Goal: Transaction & Acquisition: Purchase product/service

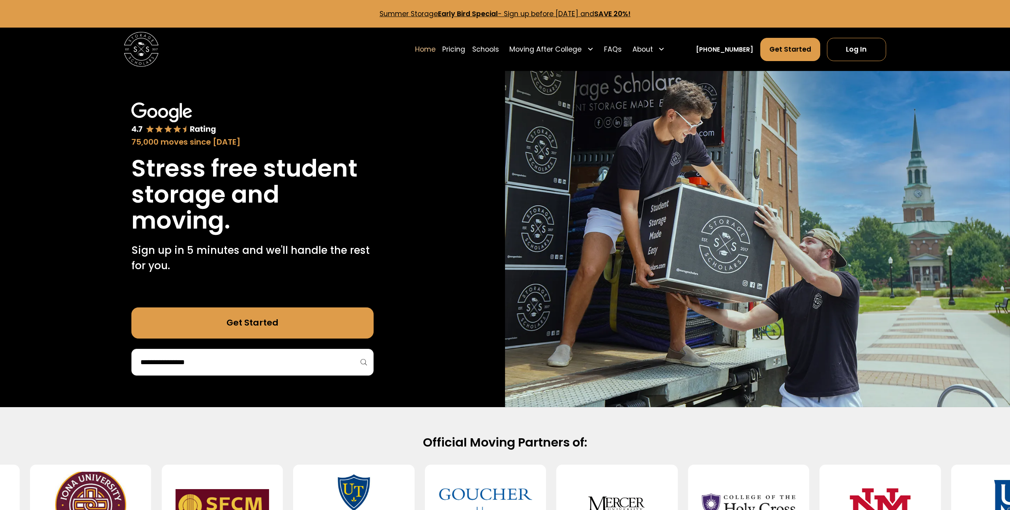
click at [238, 362] on input "search" at bounding box center [253, 362] width 226 height 13
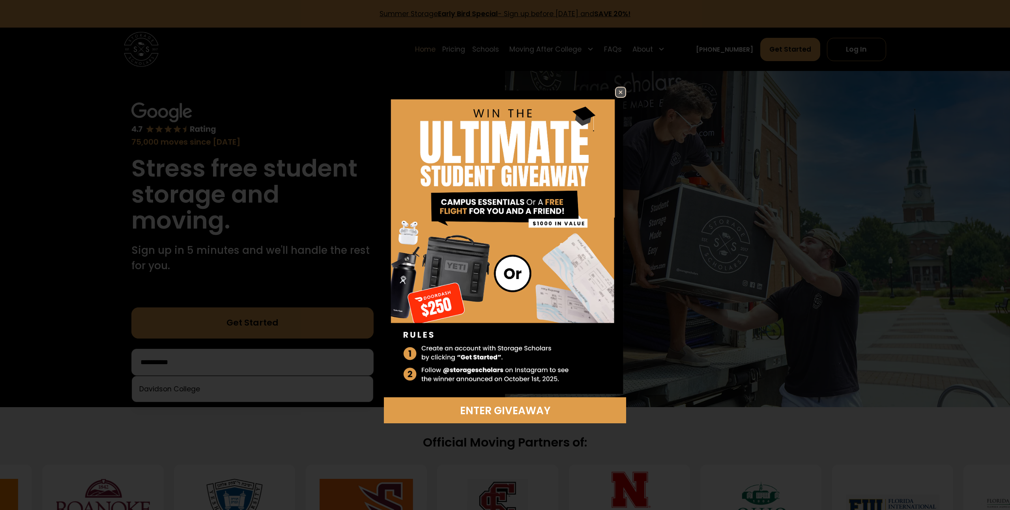
scroll to position [7, 0]
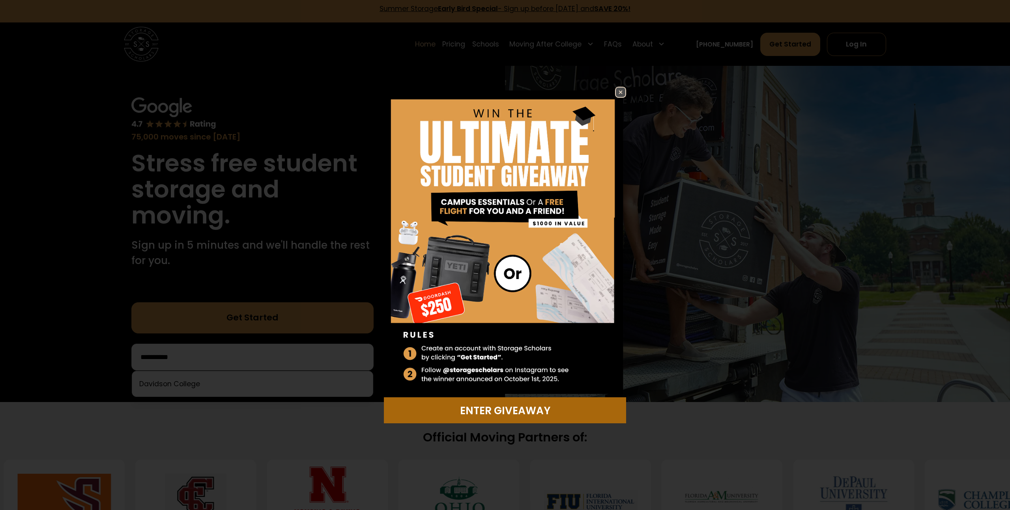
drag, startPoint x: 507, startPoint y: 412, endPoint x: 509, endPoint y: 409, distance: 4.3
click at [507, 412] on div "Enter Giveaway" at bounding box center [505, 410] width 232 height 15
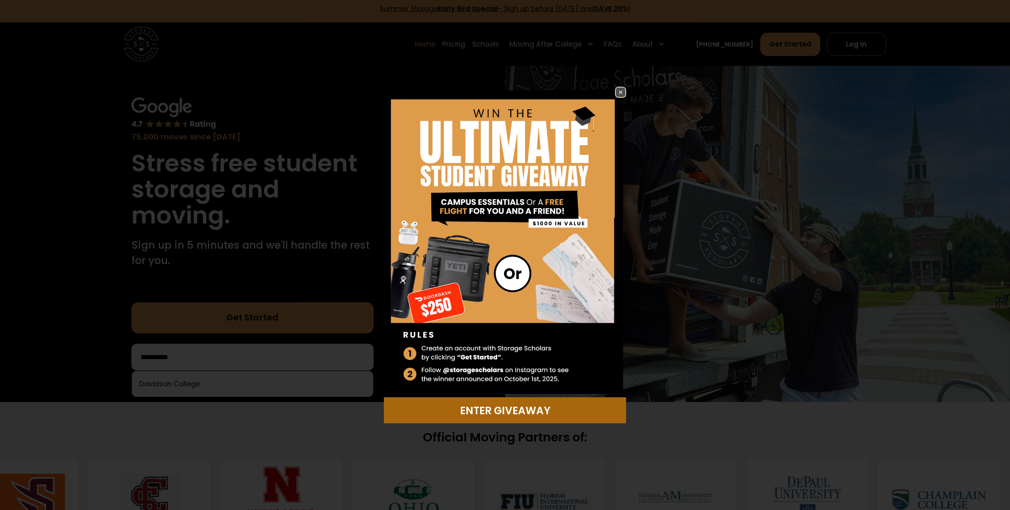
scroll to position [6, 0]
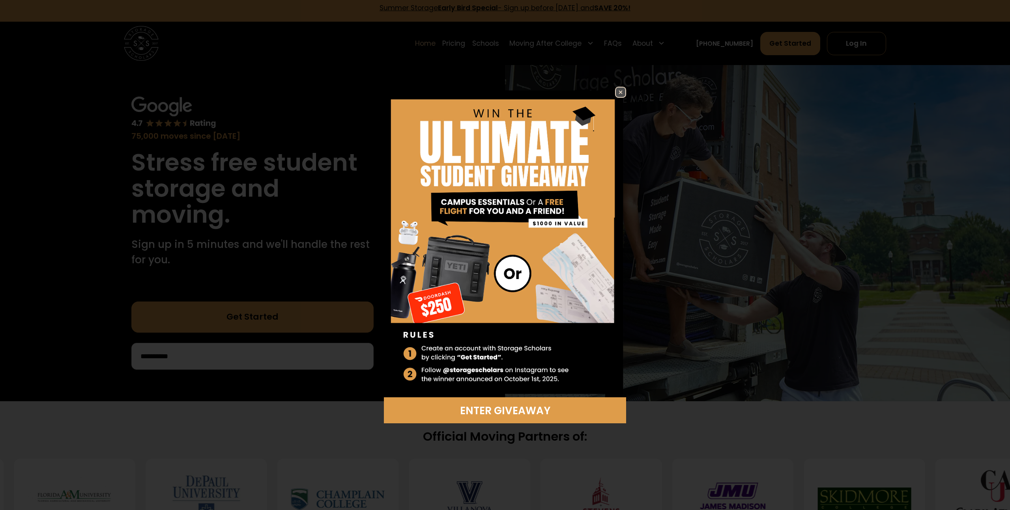
drag, startPoint x: 618, startPoint y: 89, endPoint x: 554, endPoint y: 136, distance: 79.9
click at [618, 89] on img at bounding box center [620, 92] width 9 height 9
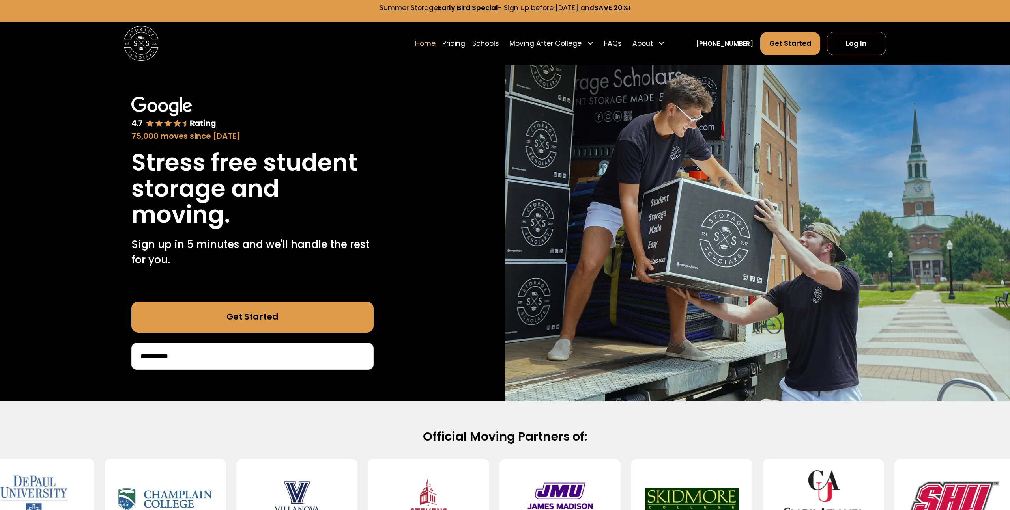
click at [270, 363] on input "**********" at bounding box center [253, 356] width 226 height 13
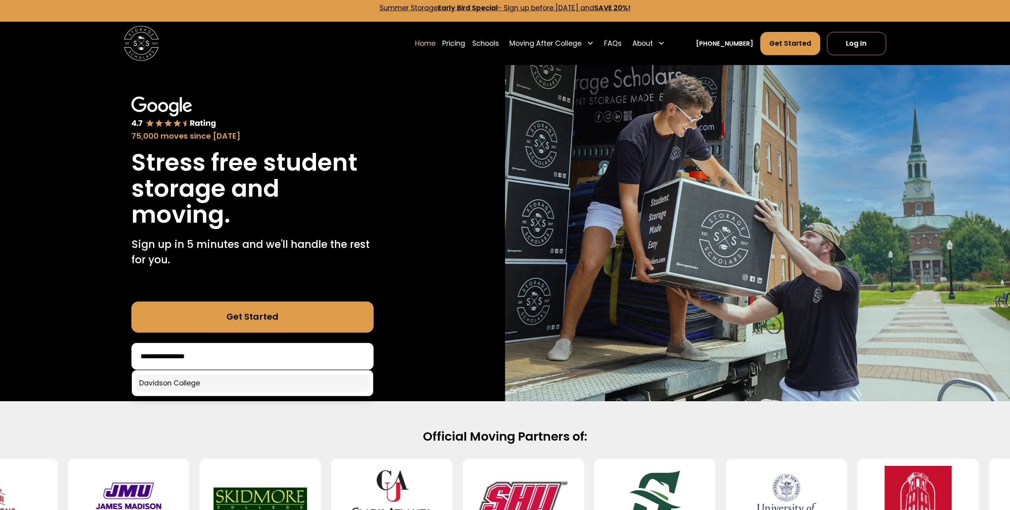
type input "**********"
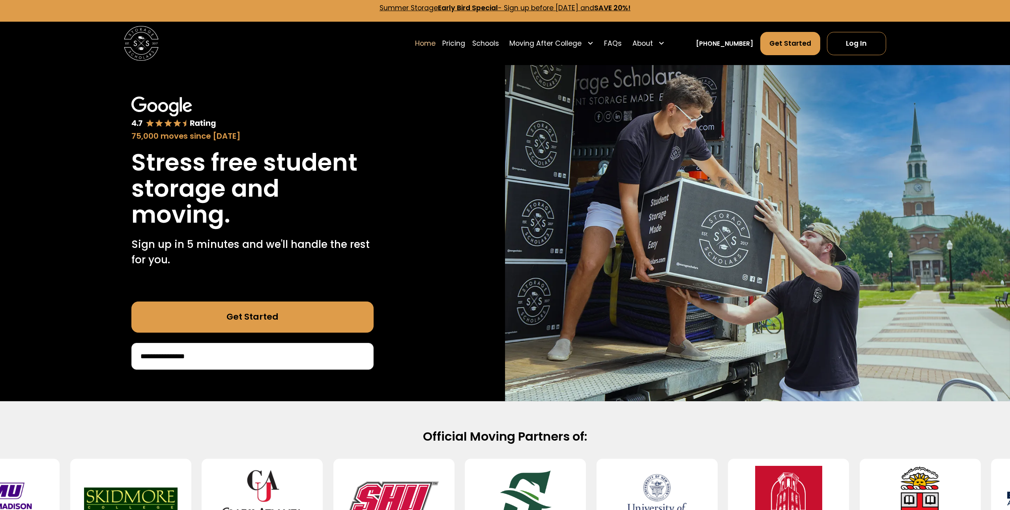
click at [258, 318] on link "Get Started" at bounding box center [252, 317] width 242 height 31
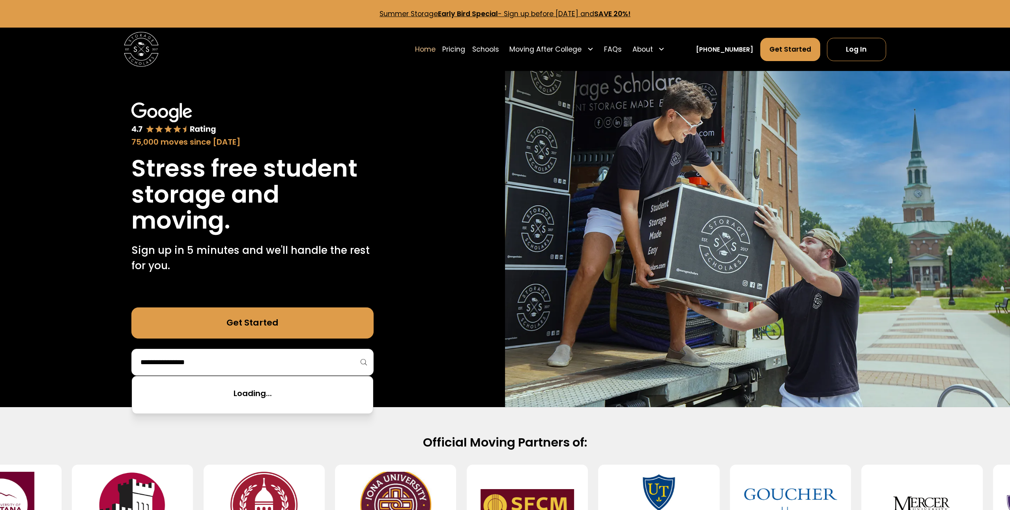
drag, startPoint x: 225, startPoint y: 368, endPoint x: 230, endPoint y: 365, distance: 6.6
click at [224, 368] on input "search" at bounding box center [253, 362] width 226 height 13
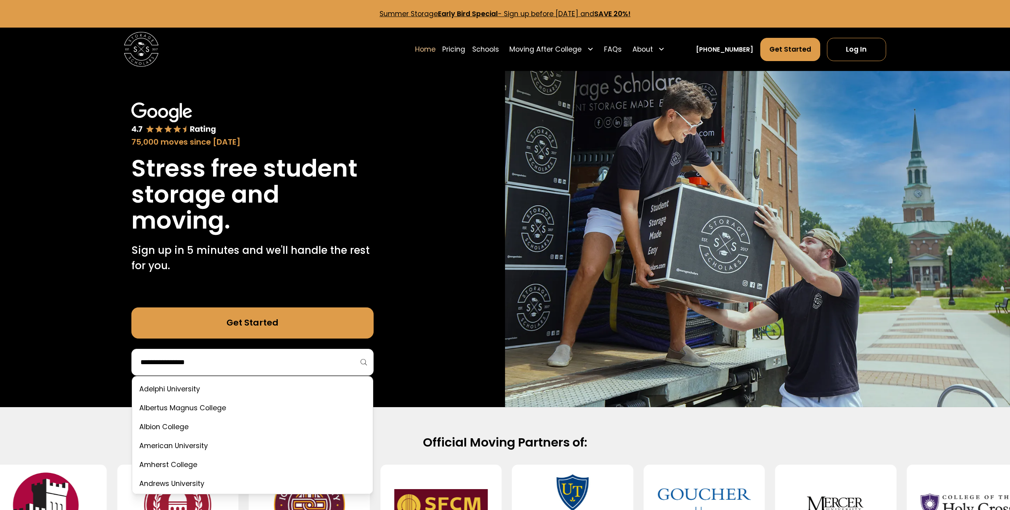
click at [252, 323] on link "Get Started" at bounding box center [252, 323] width 242 height 31
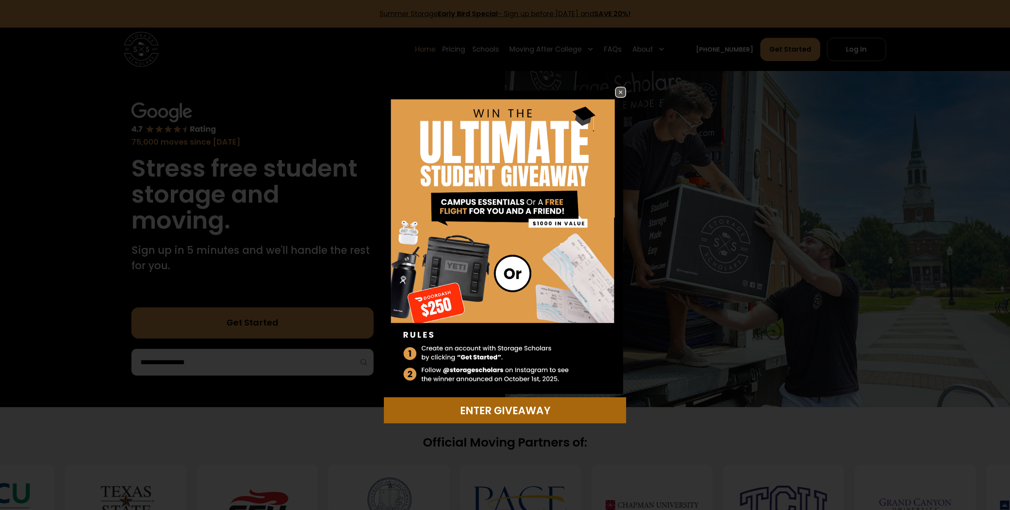
click at [495, 420] on link "Enter Giveaway" at bounding box center [505, 411] width 242 height 26
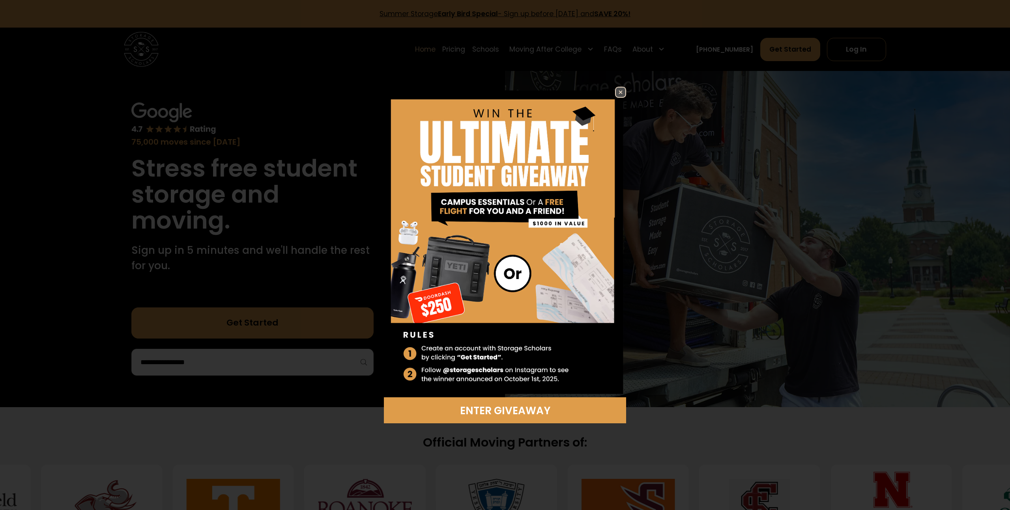
click at [614, 95] on div "Enter Giveaway" at bounding box center [505, 255] width 242 height 337
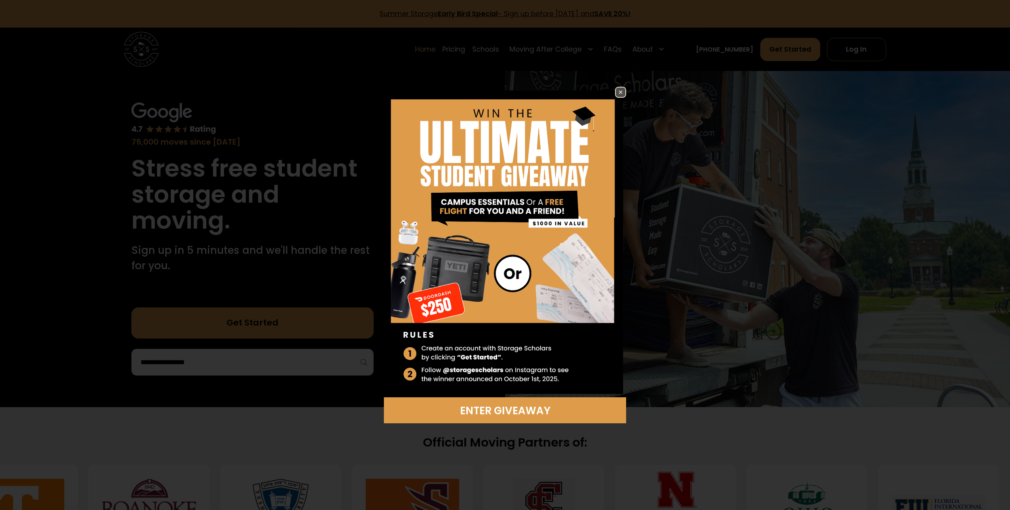
drag, startPoint x: 617, startPoint y: 92, endPoint x: 570, endPoint y: 146, distance: 71.6
click at [617, 92] on img at bounding box center [620, 92] width 9 height 9
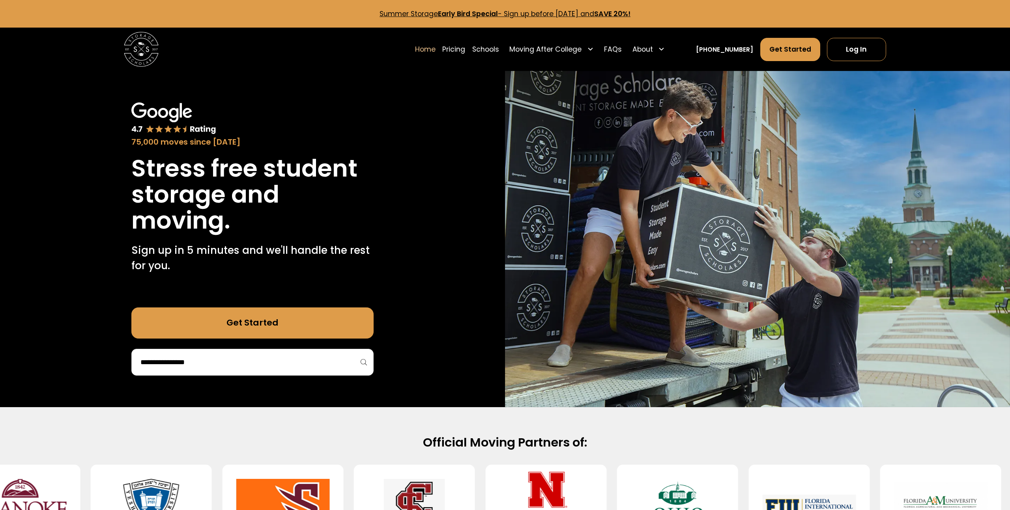
click at [259, 366] on input "search" at bounding box center [253, 362] width 226 height 13
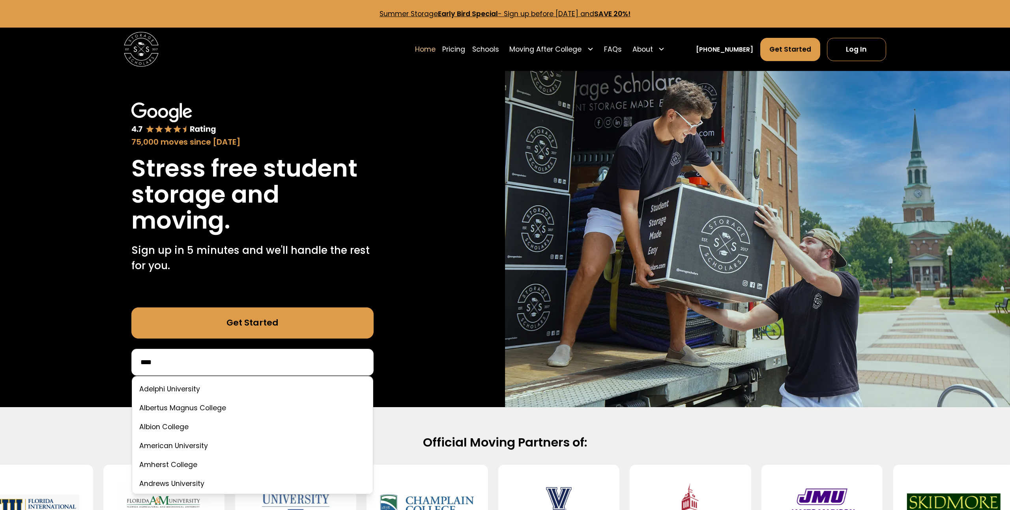
click at [206, 359] on input "****" at bounding box center [253, 362] width 226 height 13
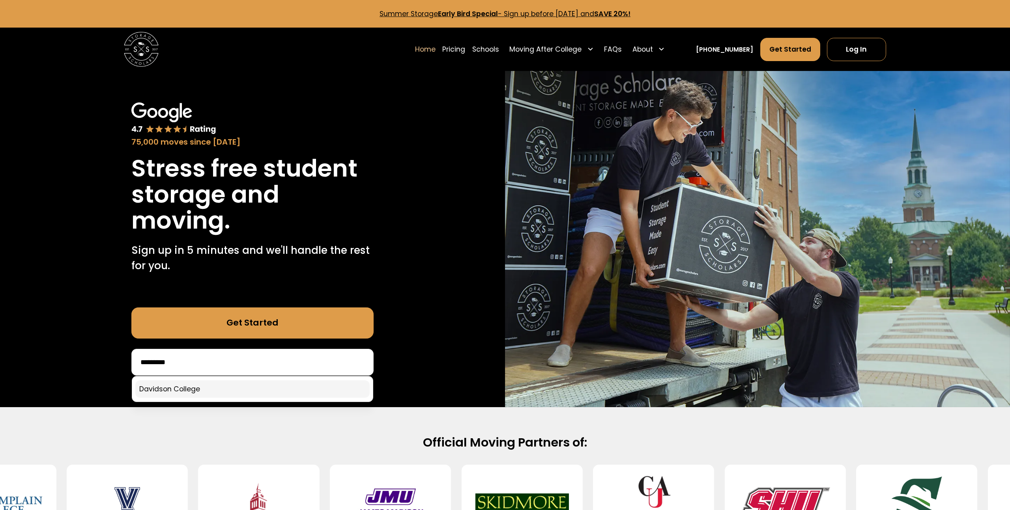
type input "********"
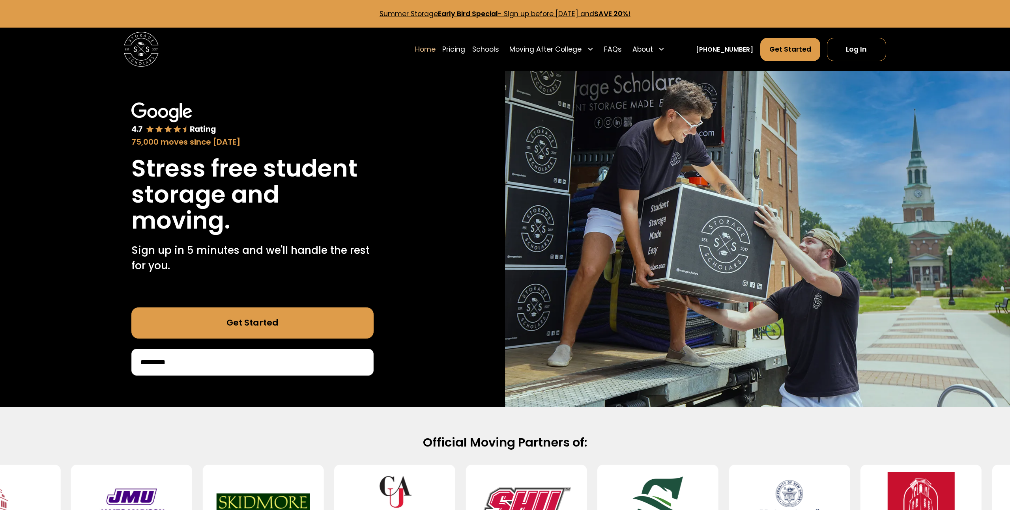
click at [195, 371] on div "********" at bounding box center [252, 362] width 242 height 27
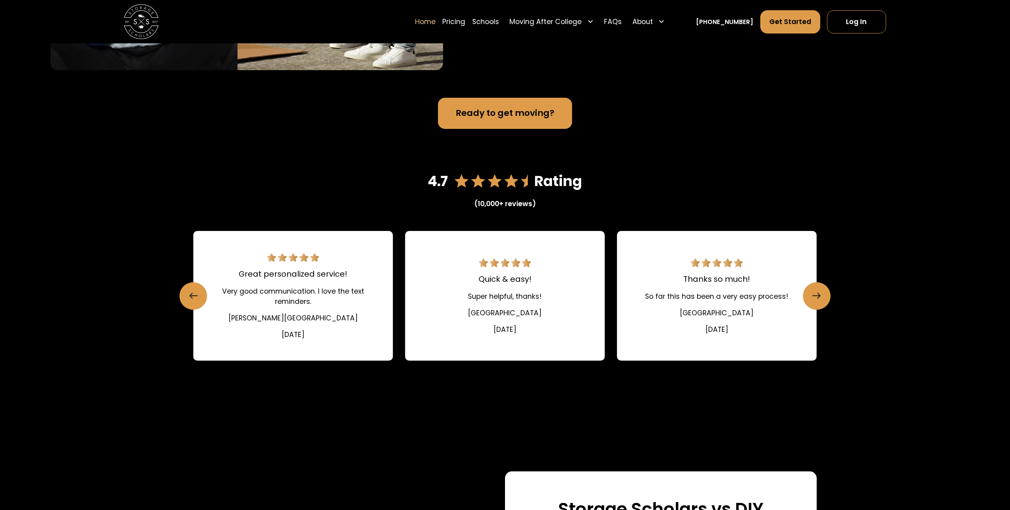
scroll to position [1178, 0]
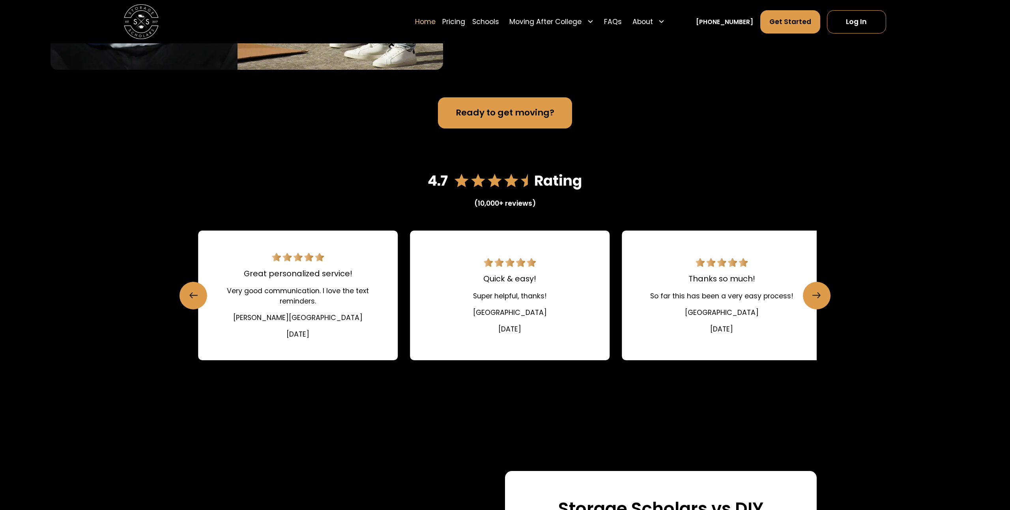
click at [509, 309] on div "Davidson College" at bounding box center [510, 313] width 74 height 10
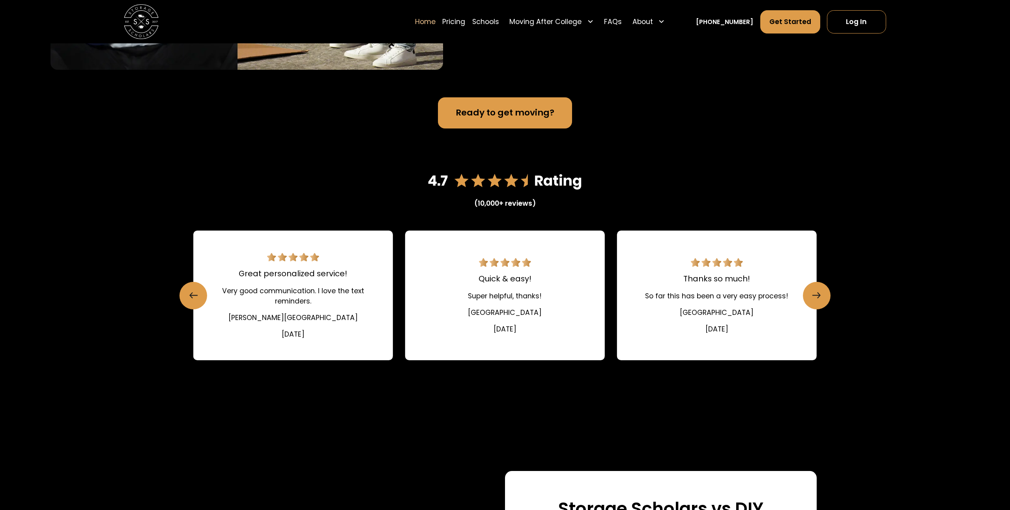
click at [508, 307] on link "Quick & easy! Super helpful, thanks! Davidson College August 13, 2021" at bounding box center [505, 296] width 200 height 130
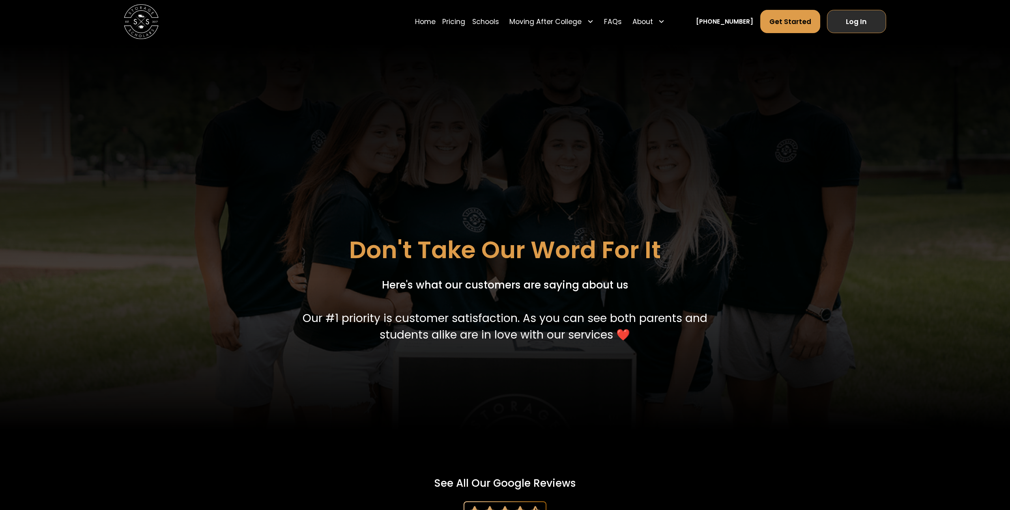
click at [851, 23] on link "Log In" at bounding box center [856, 21] width 59 height 23
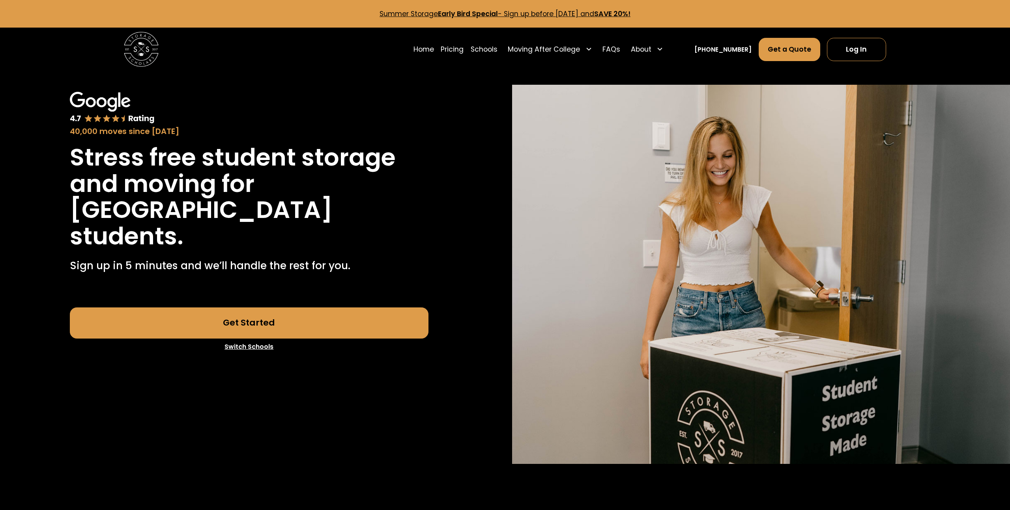
click at [314, 329] on link "Get Started" at bounding box center [249, 323] width 359 height 31
